Goal: Task Accomplishment & Management: Manage account settings

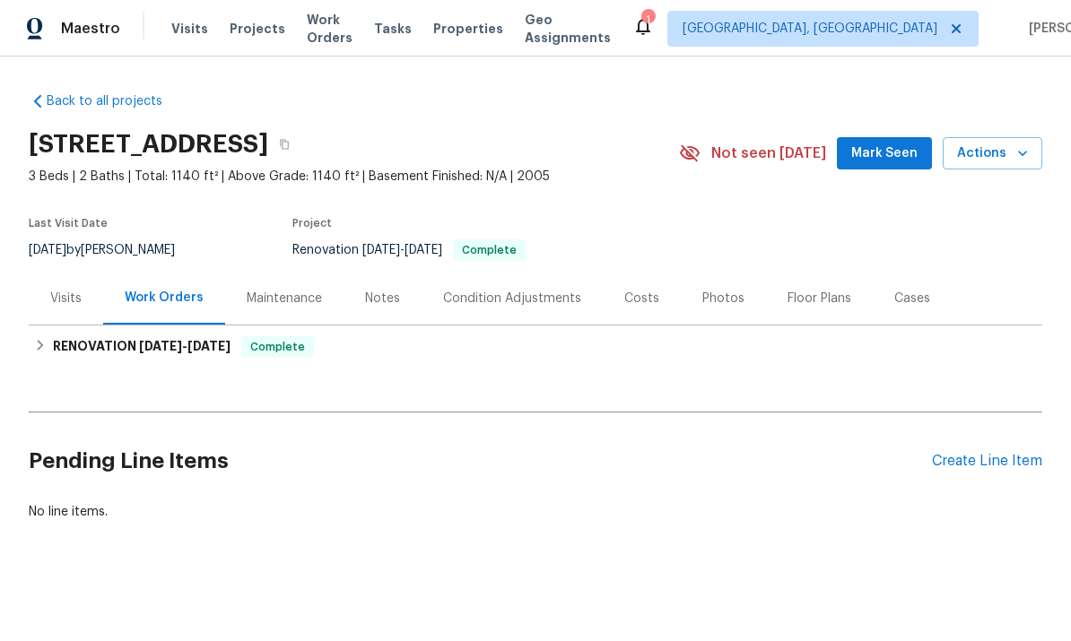
click at [268, 302] on div "Maintenance" at bounding box center [284, 299] width 75 height 18
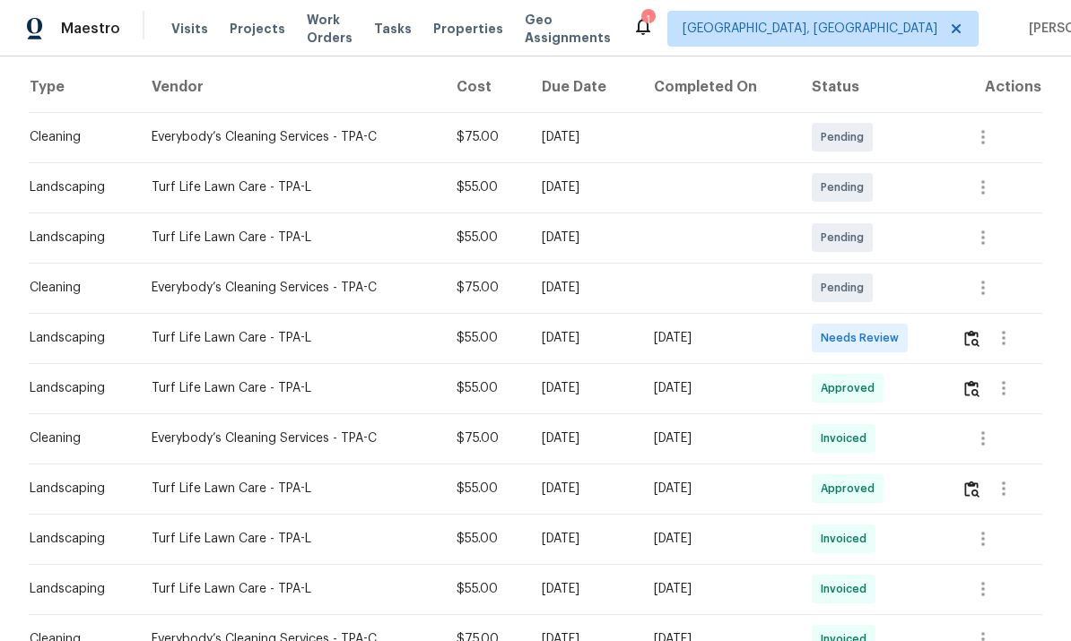
scroll to position [279, 0]
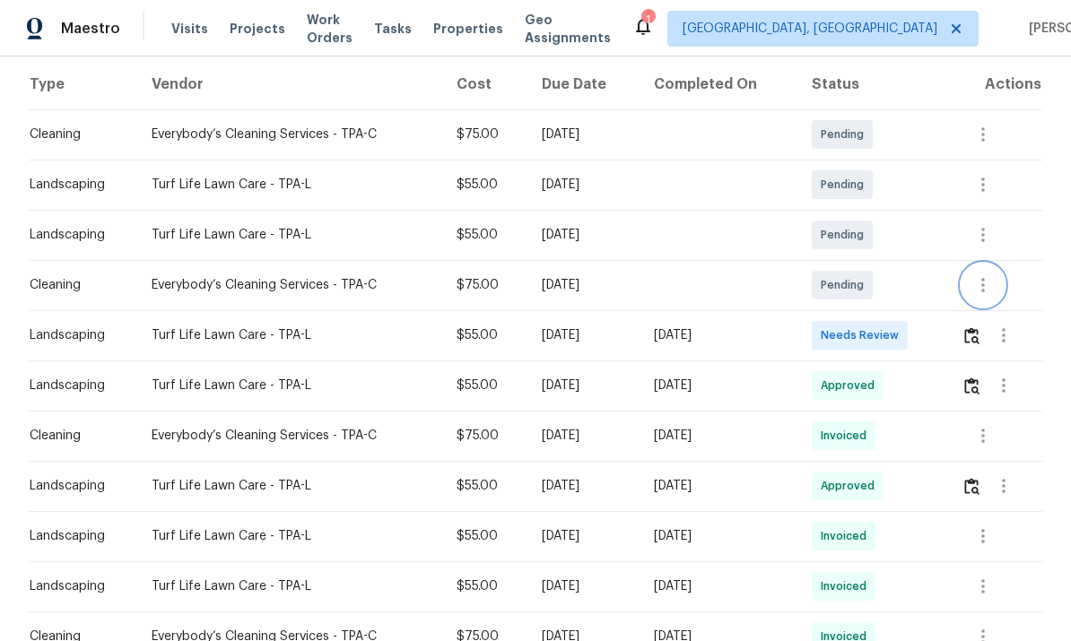
click at [986, 286] on icon "button" at bounding box center [983, 285] width 22 height 22
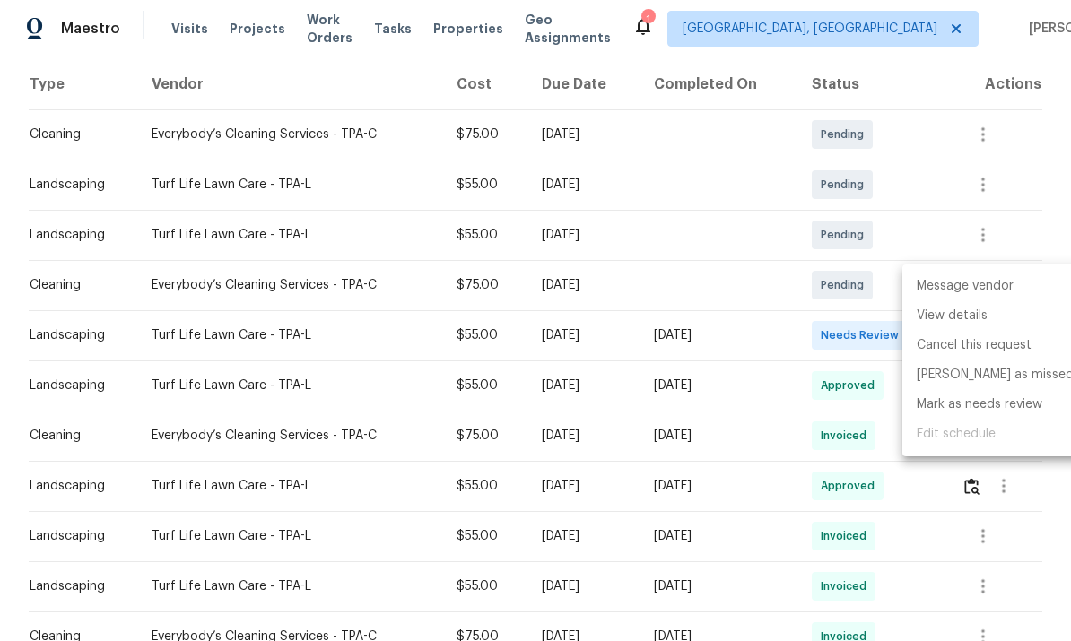
click at [991, 285] on li "Message vendor" at bounding box center [995, 287] width 186 height 30
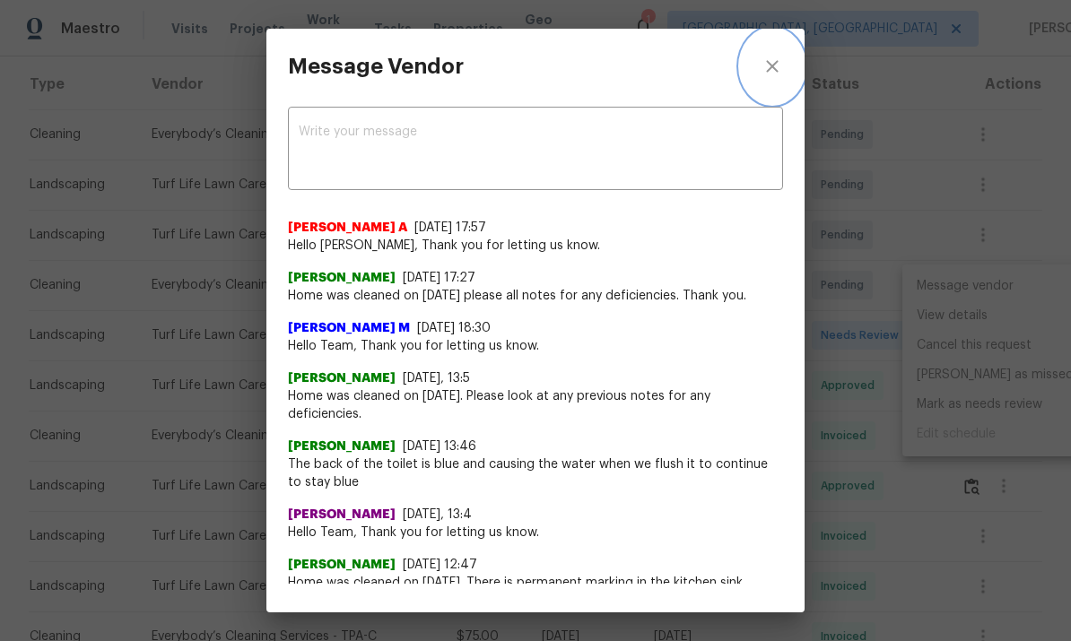
click at [778, 63] on icon "close" at bounding box center [772, 67] width 22 height 22
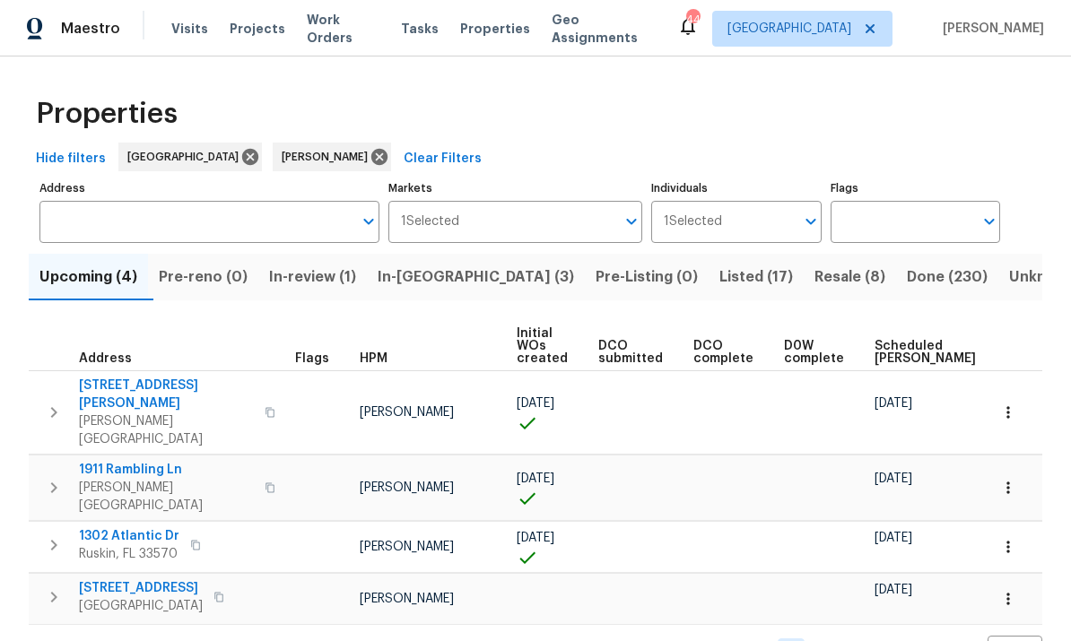
click at [460, 274] on span "In-[GEOGRAPHIC_DATA] (3)" at bounding box center [476, 277] width 196 height 25
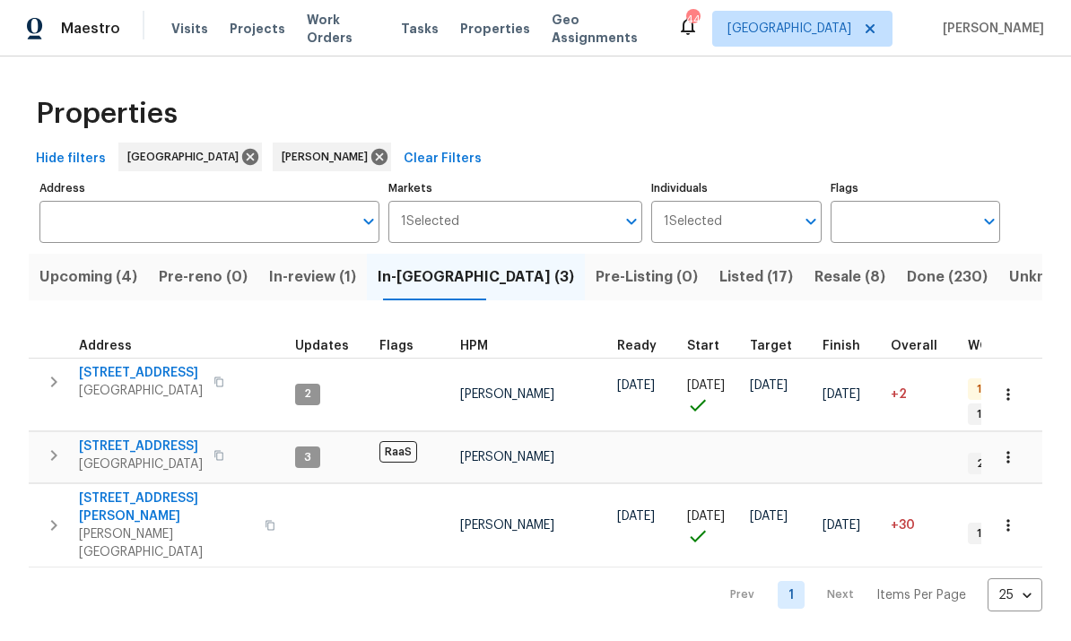
click at [55, 383] on icon "button" at bounding box center [54, 382] width 22 height 22
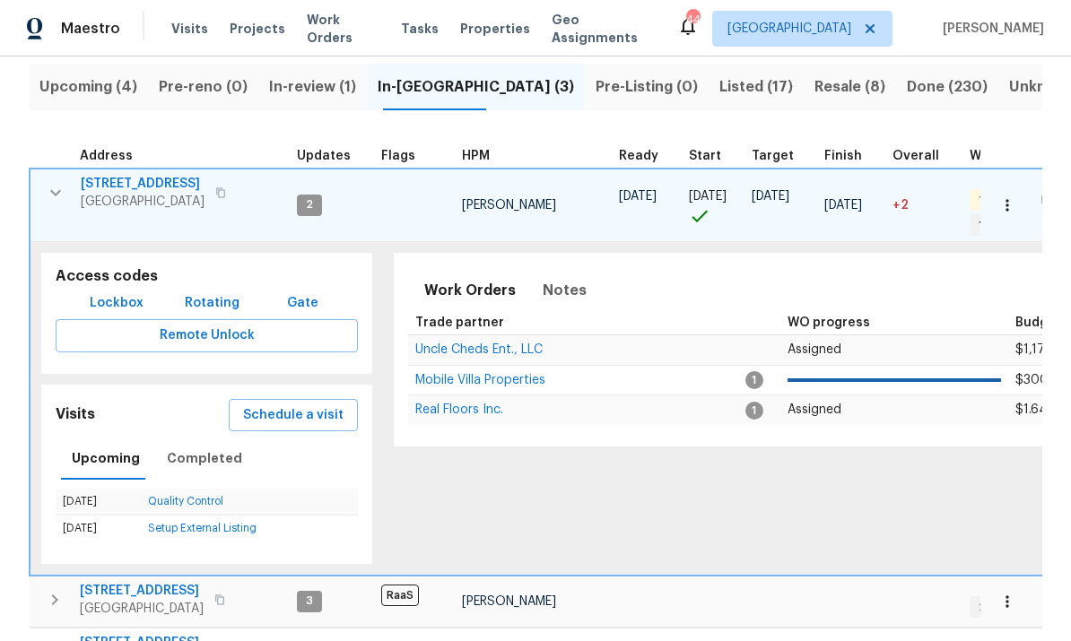
click at [102, 293] on span "Lockbox" at bounding box center [117, 303] width 54 height 22
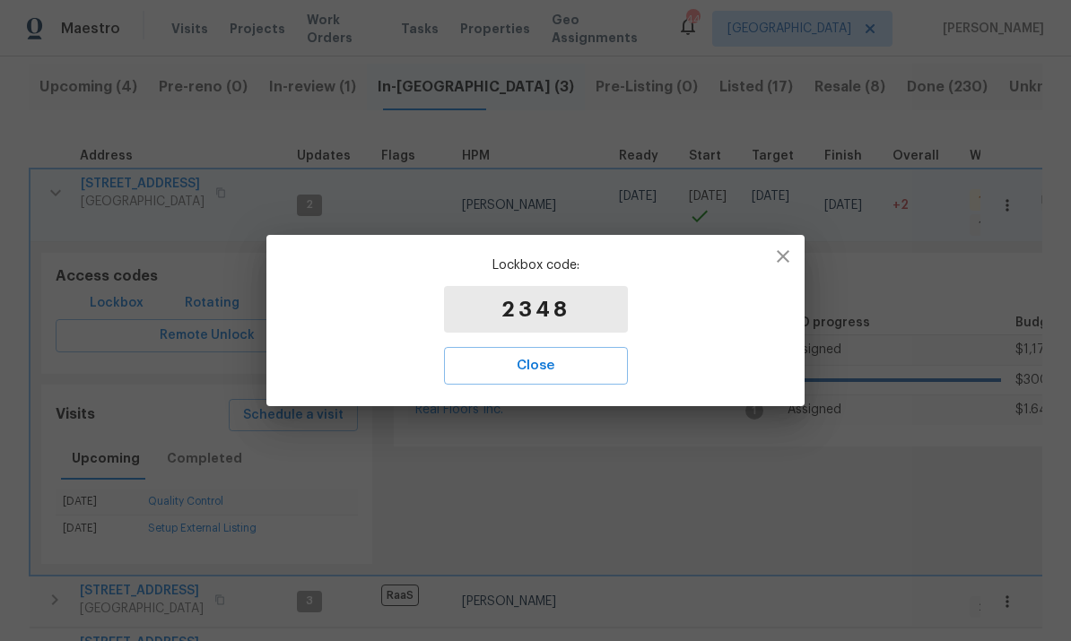
click at [560, 382] on button "Close" at bounding box center [536, 366] width 184 height 38
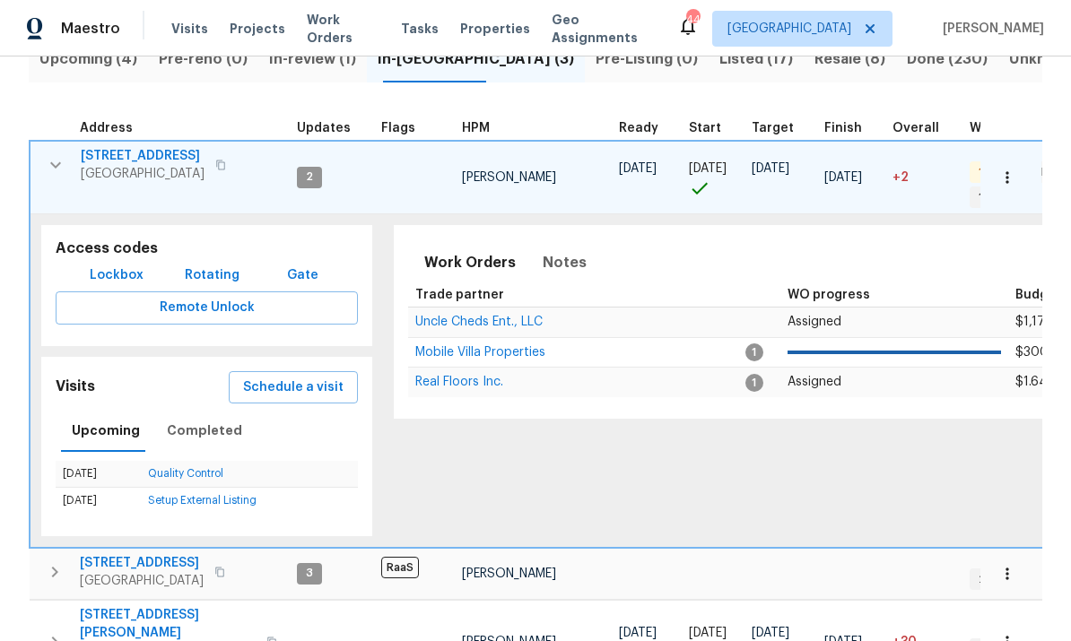
scroll to position [217, 0]
click at [123, 149] on span "705 Winterside Dr" at bounding box center [143, 157] width 124 height 18
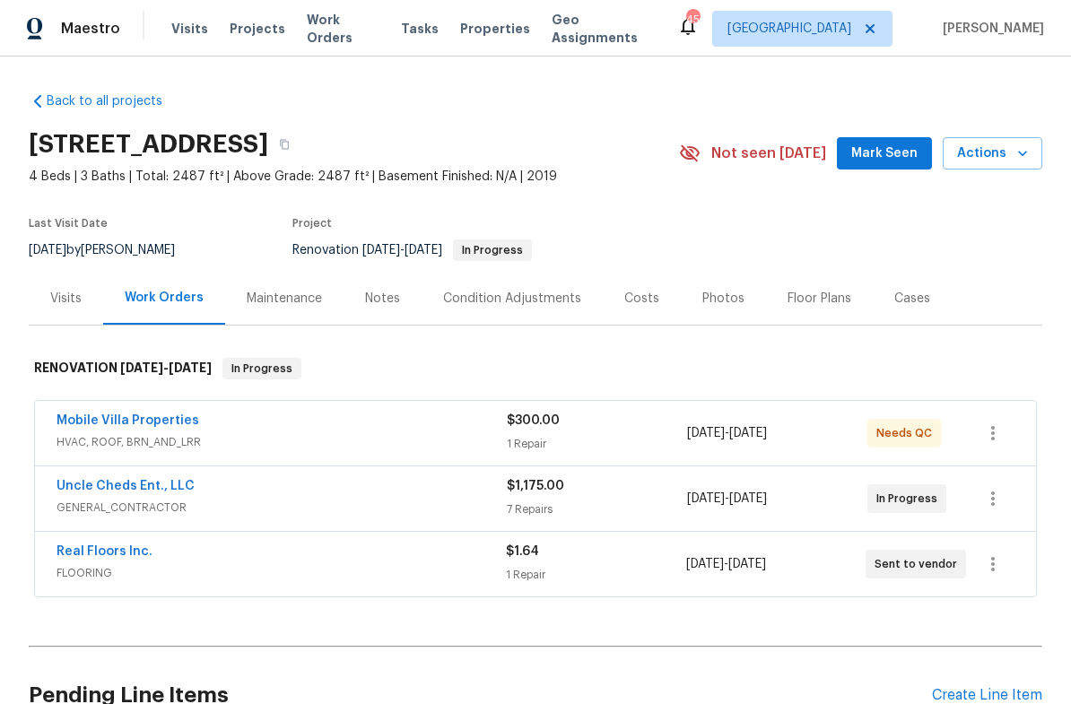
click at [408, 306] on div "Notes" at bounding box center [382, 298] width 78 height 53
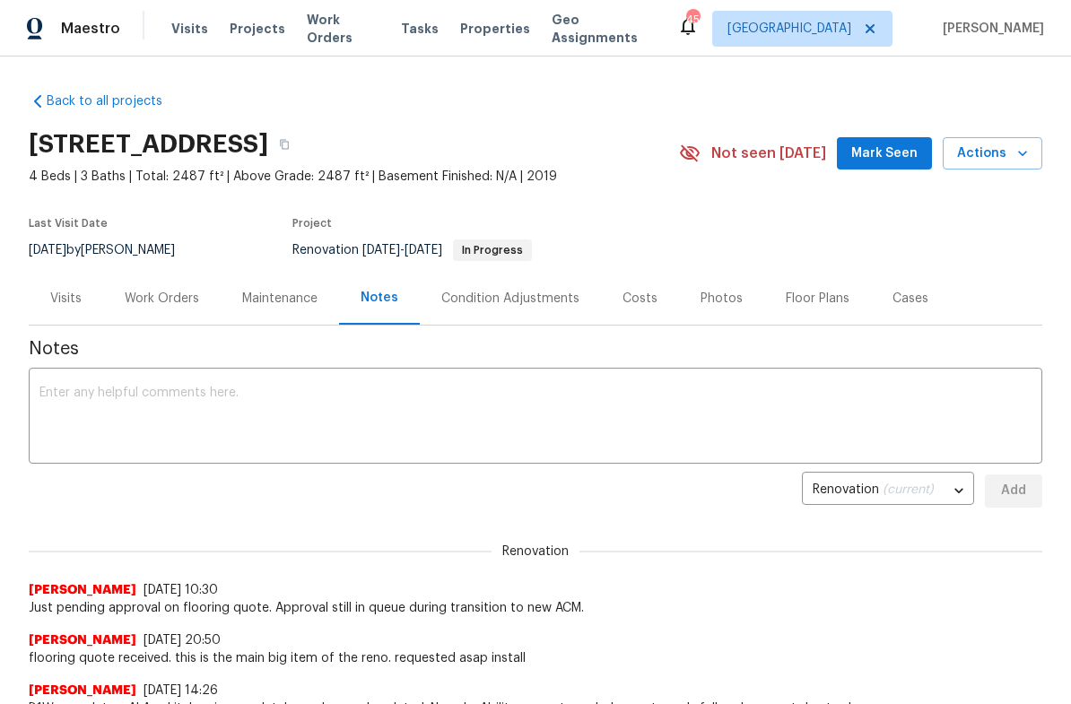
click at [516, 395] on textarea at bounding box center [535, 417] width 992 height 63
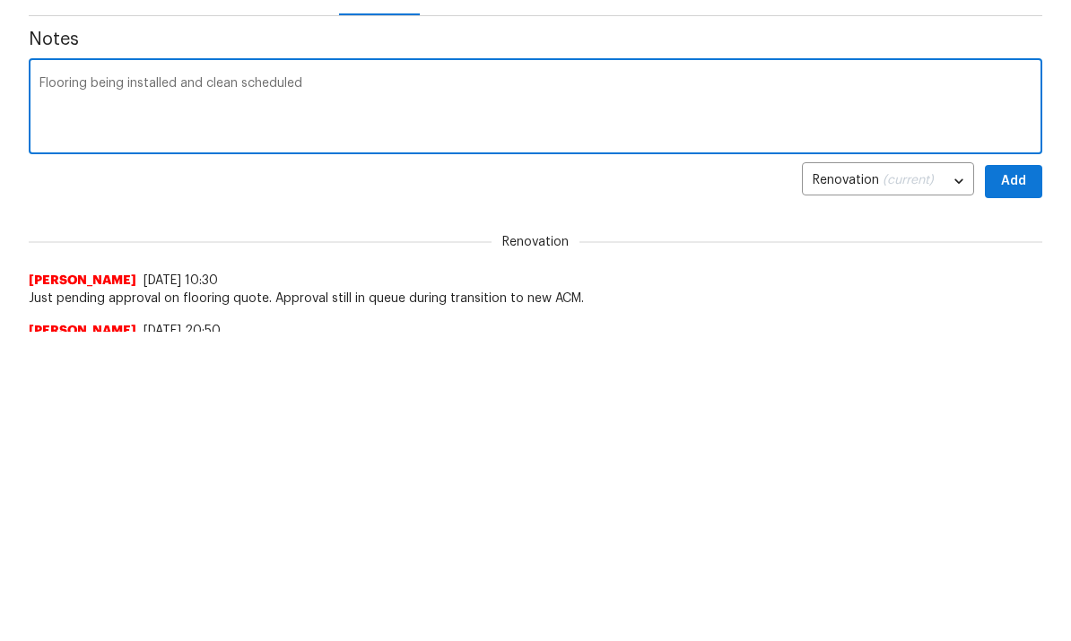
type textarea "Flooring being installed and clean scheduled"
click at [1023, 480] on span "Add" at bounding box center [1013, 491] width 29 height 22
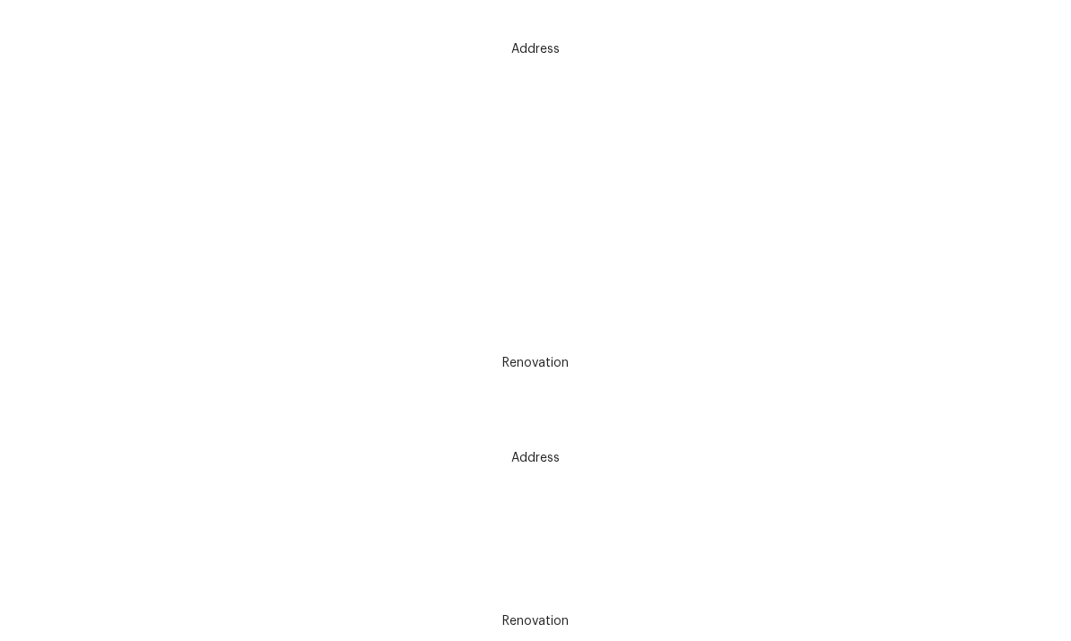
scroll to position [814, 0]
